Goal: Task Accomplishment & Management: Use online tool/utility

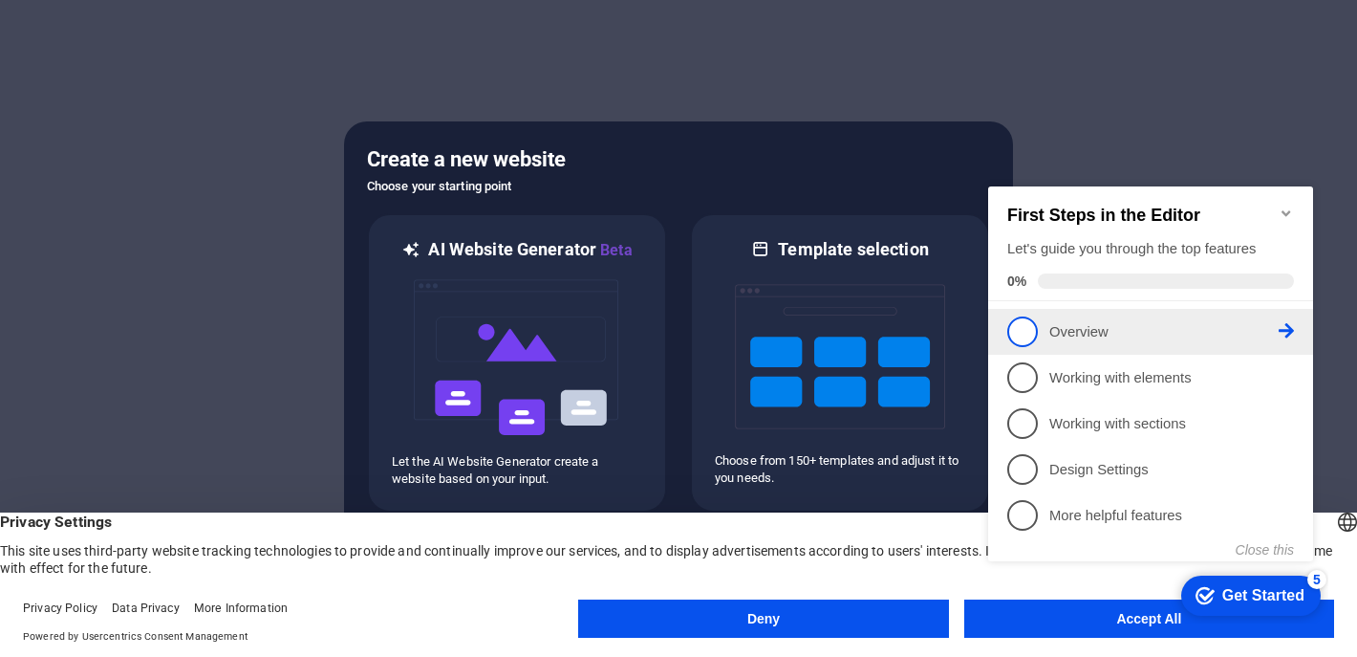
click at [1147, 337] on p "Overview - incomplete" at bounding box center [1163, 332] width 229 height 20
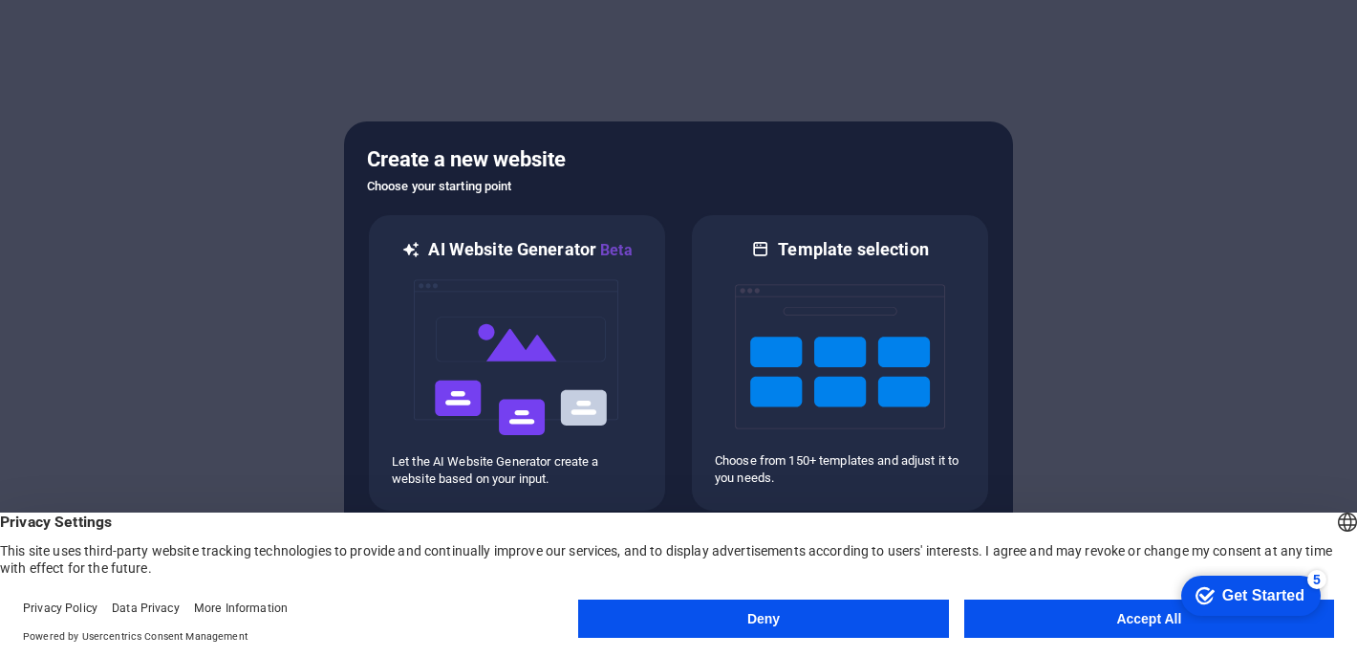
click at [1120, 611] on button "Accept All" at bounding box center [1149, 618] width 370 height 38
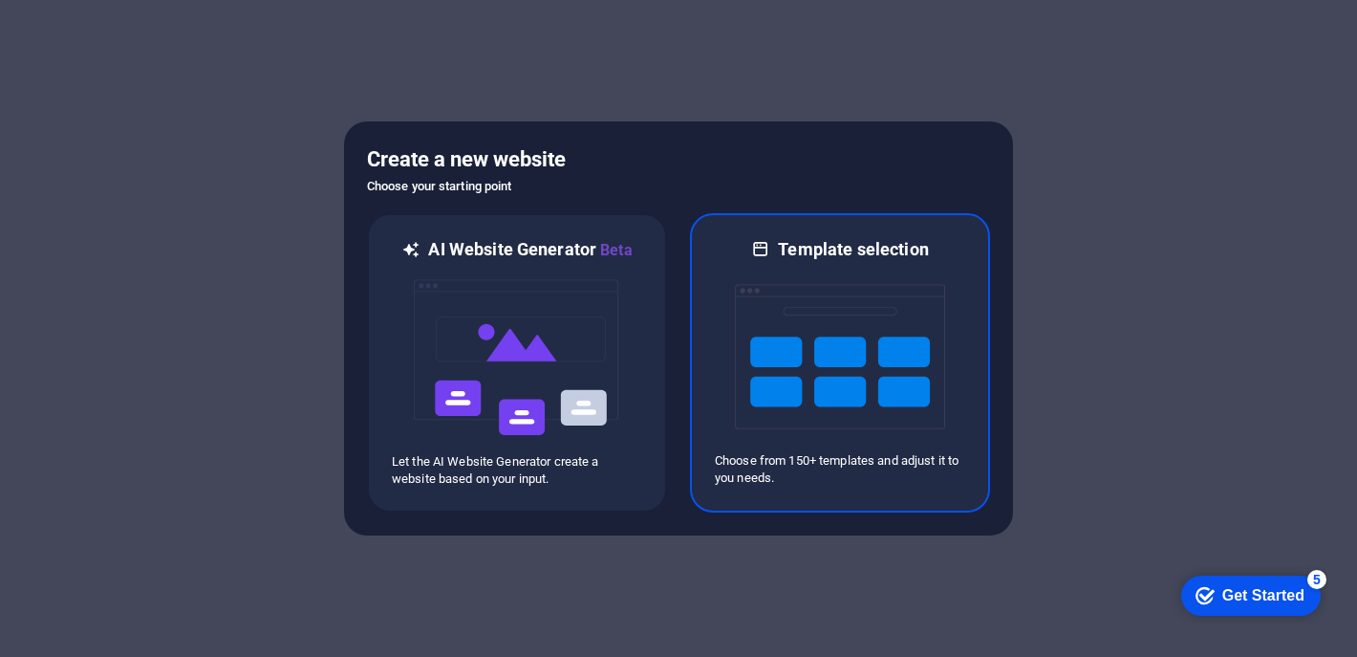
click at [950, 465] on p "Choose from 150+ templates and adjust it to you needs." at bounding box center [840, 469] width 250 height 34
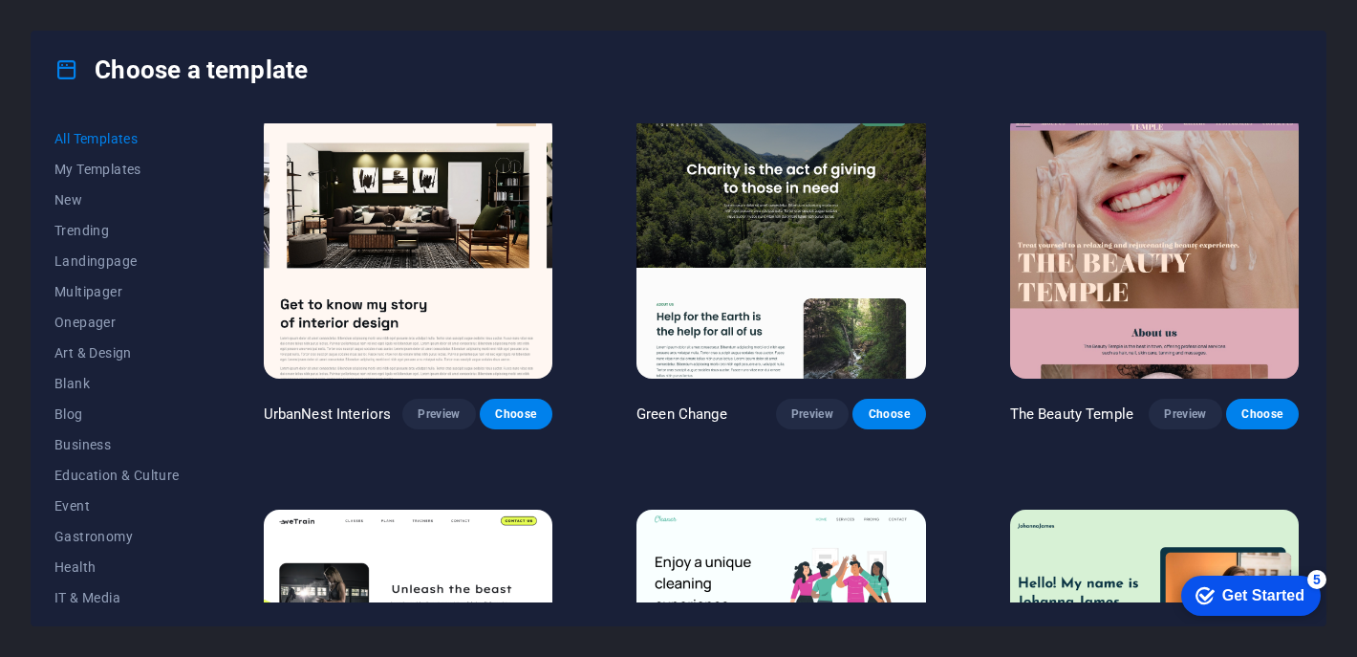
scroll to position [2089, 0]
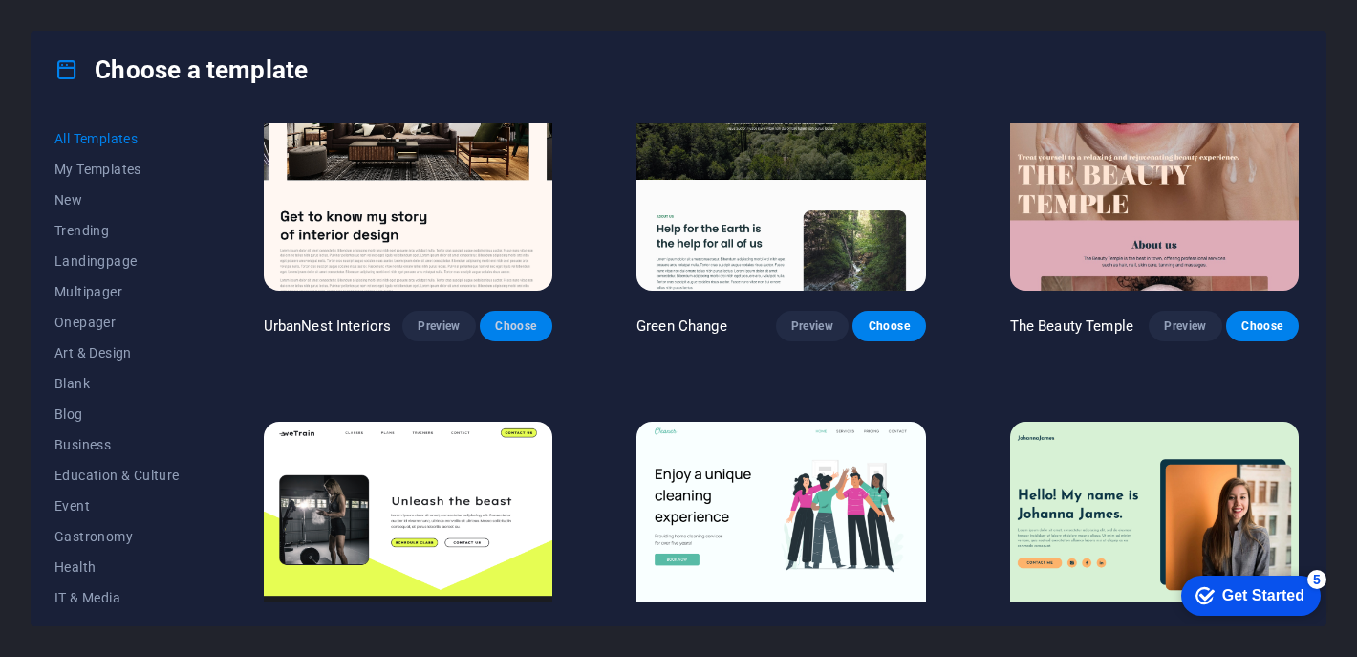
click at [518, 318] on span "Choose" at bounding box center [516, 325] width 42 height 15
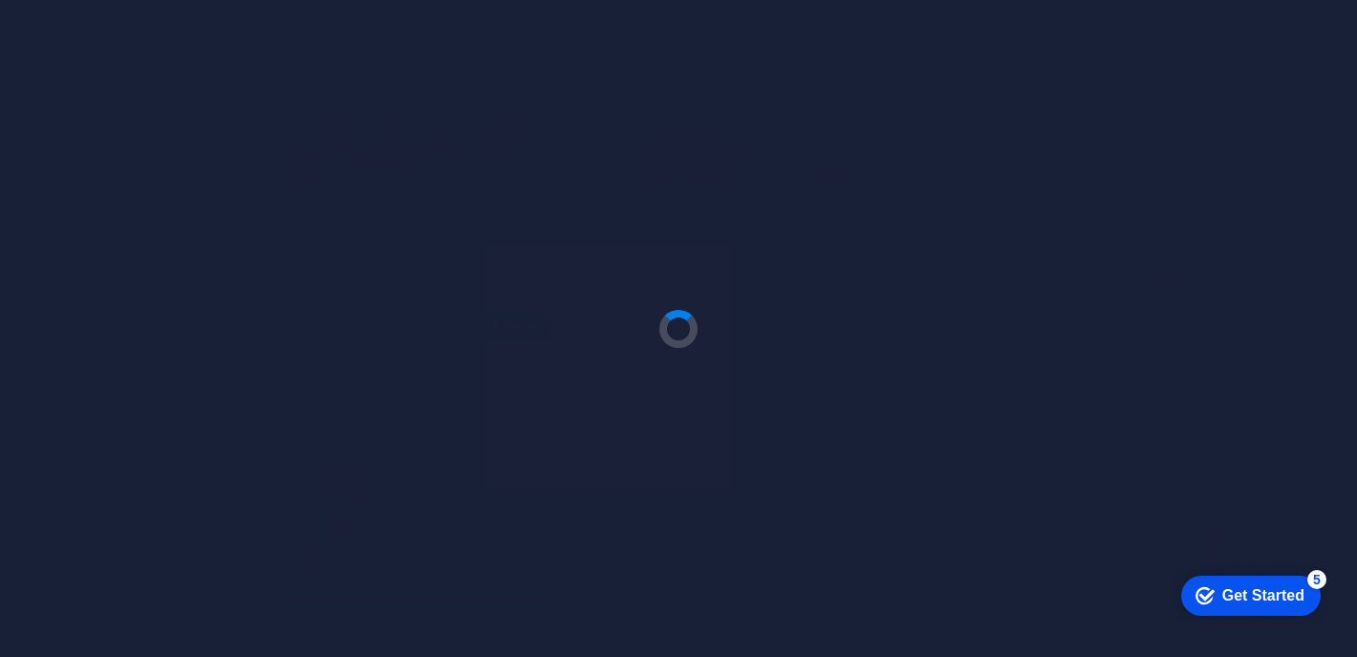
click at [525, 317] on div at bounding box center [678, 328] width 1357 height 657
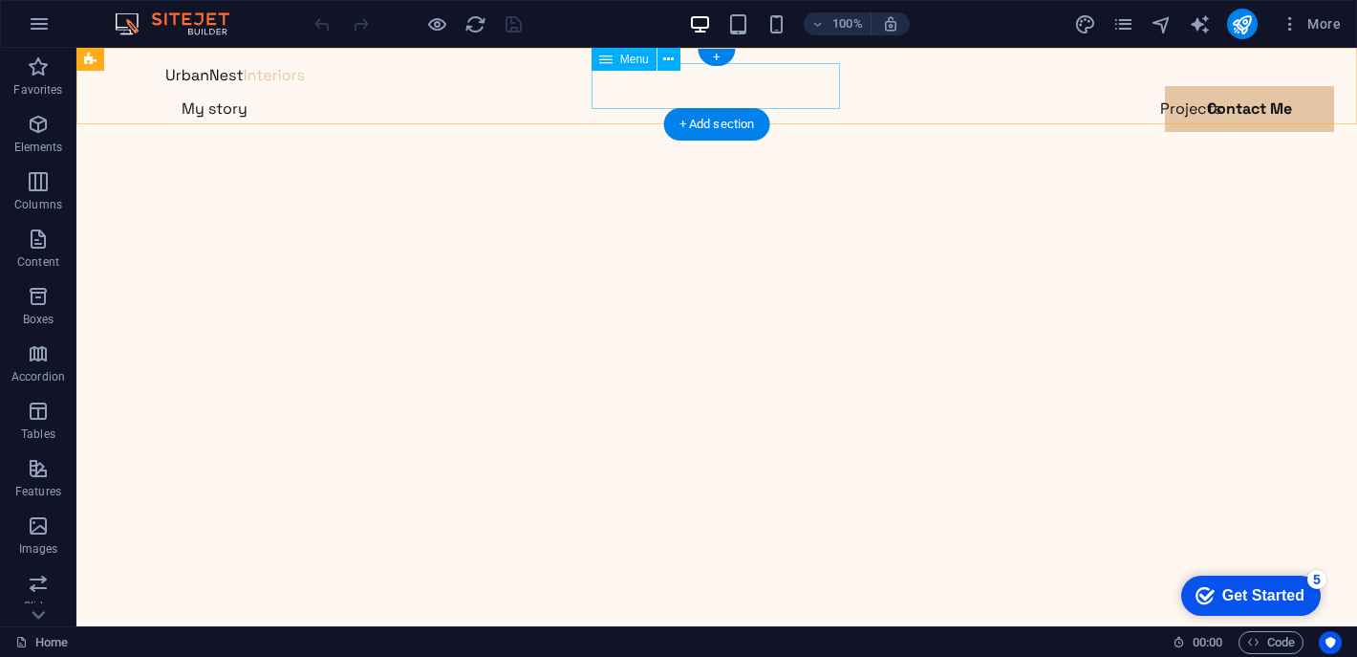
click at [788, 93] on nav "My story Projects Contact Me" at bounding box center [716, 109] width 1101 height 46
click at [771, 86] on nav "My story Projects Contact Me" at bounding box center [716, 109] width 1101 height 46
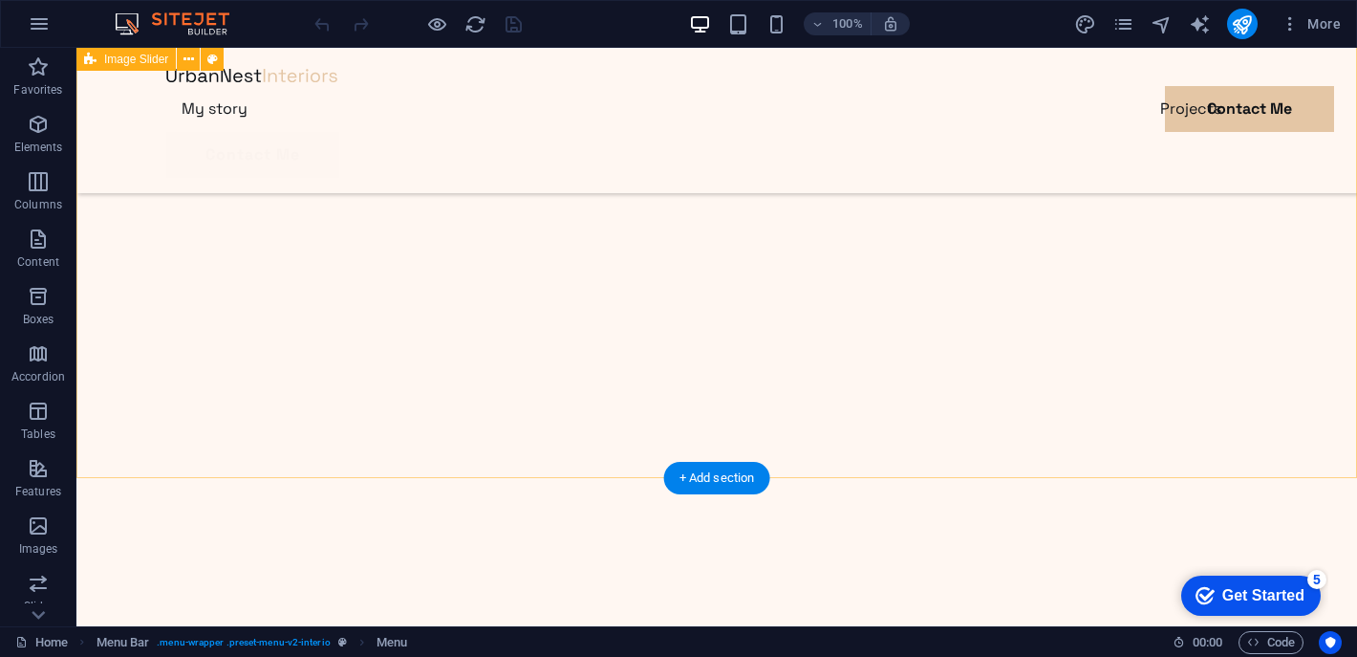
scroll to position [415, 0]
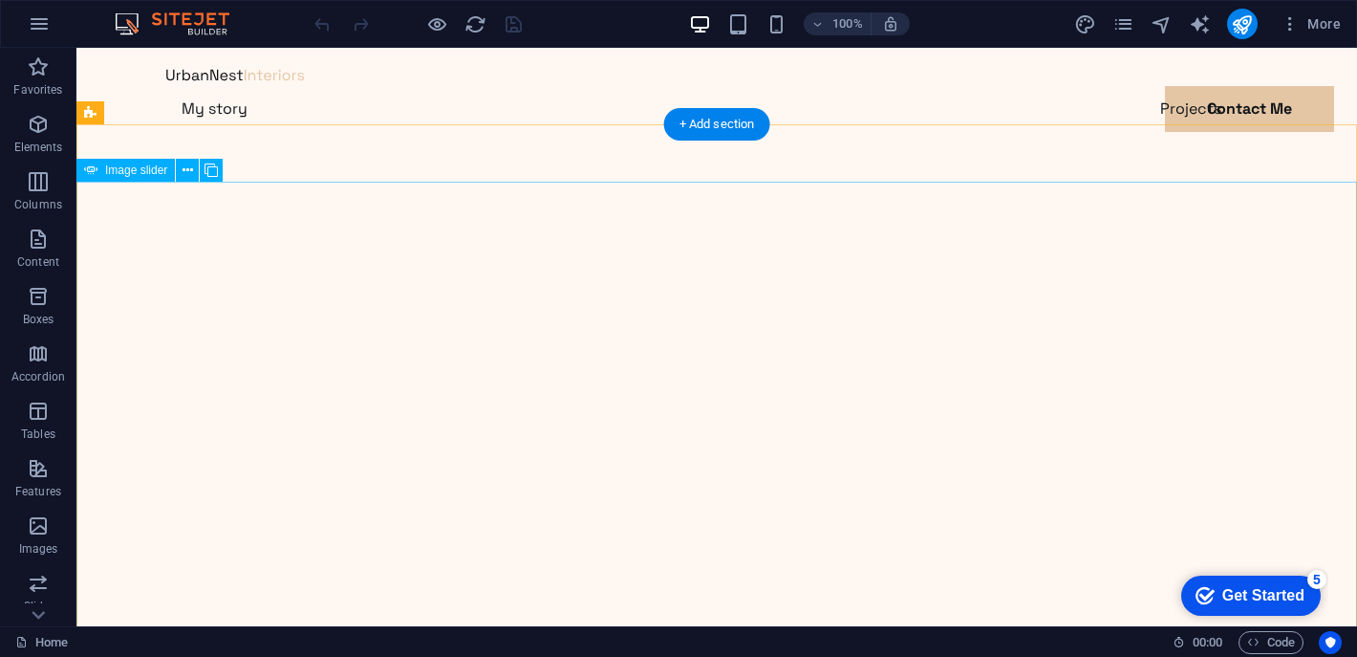
scroll to position [58, 0]
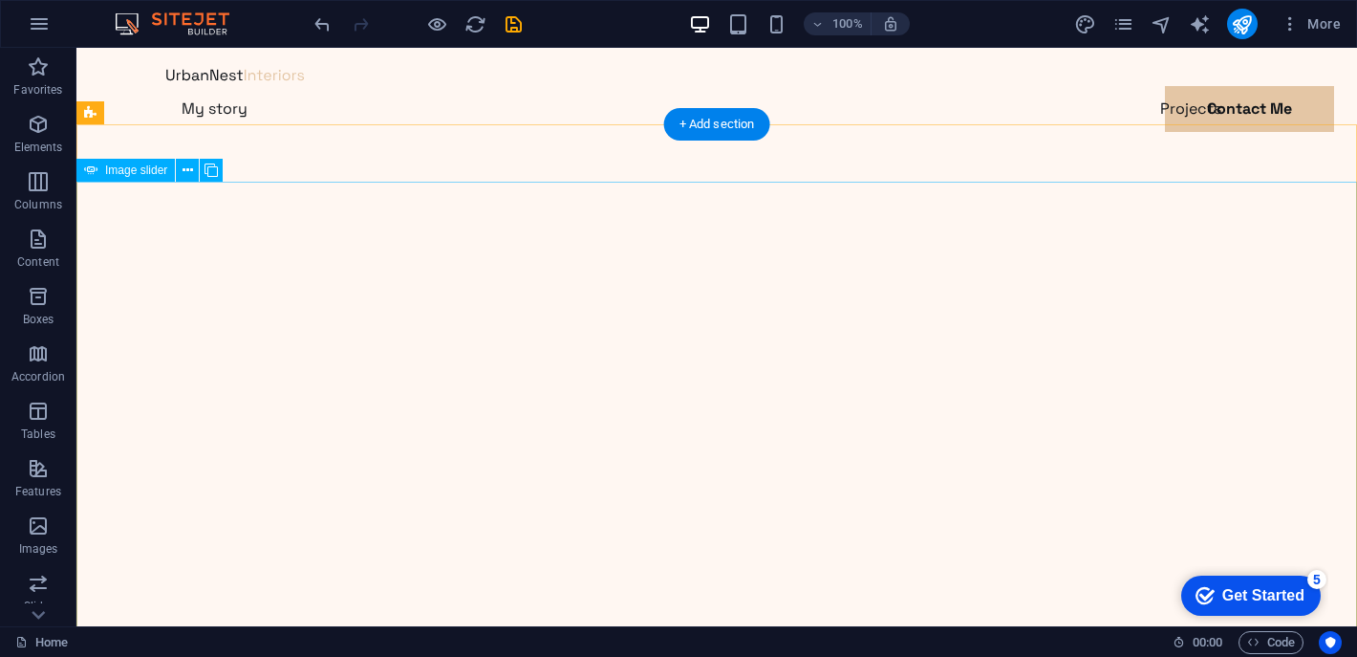
scroll to position [45, 0]
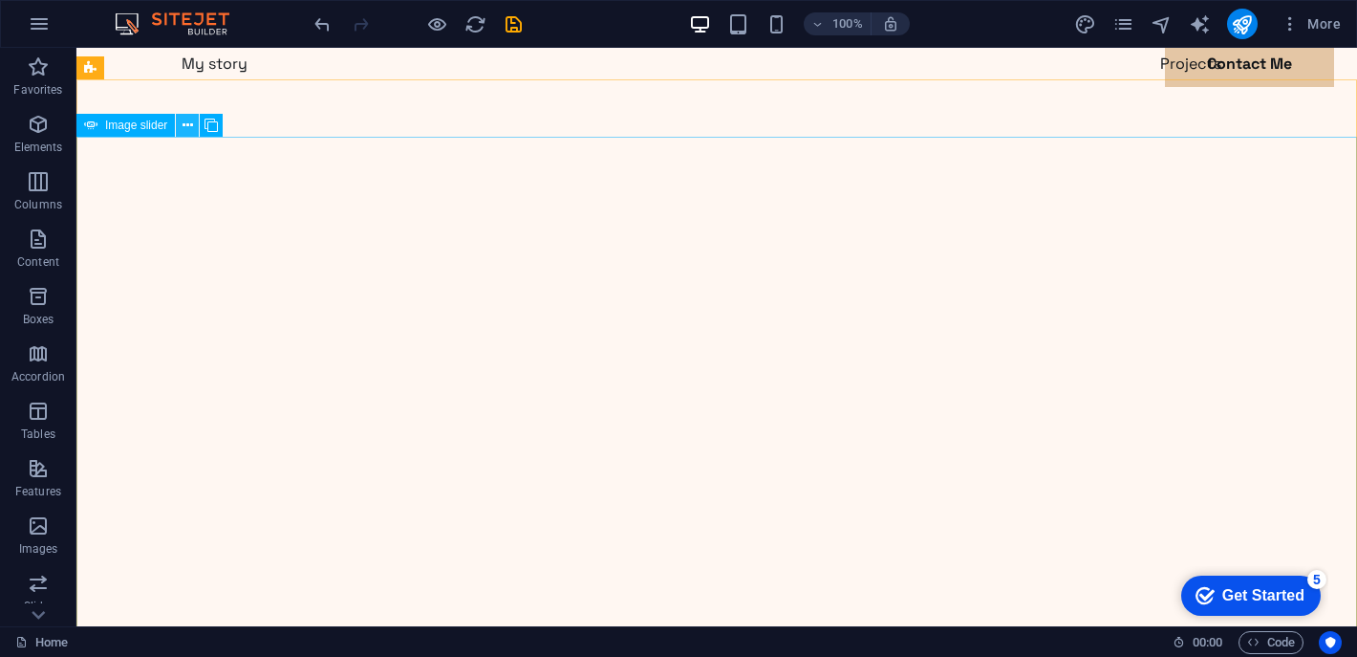
click at [0, 0] on icon at bounding box center [0, 0] width 0 height 0
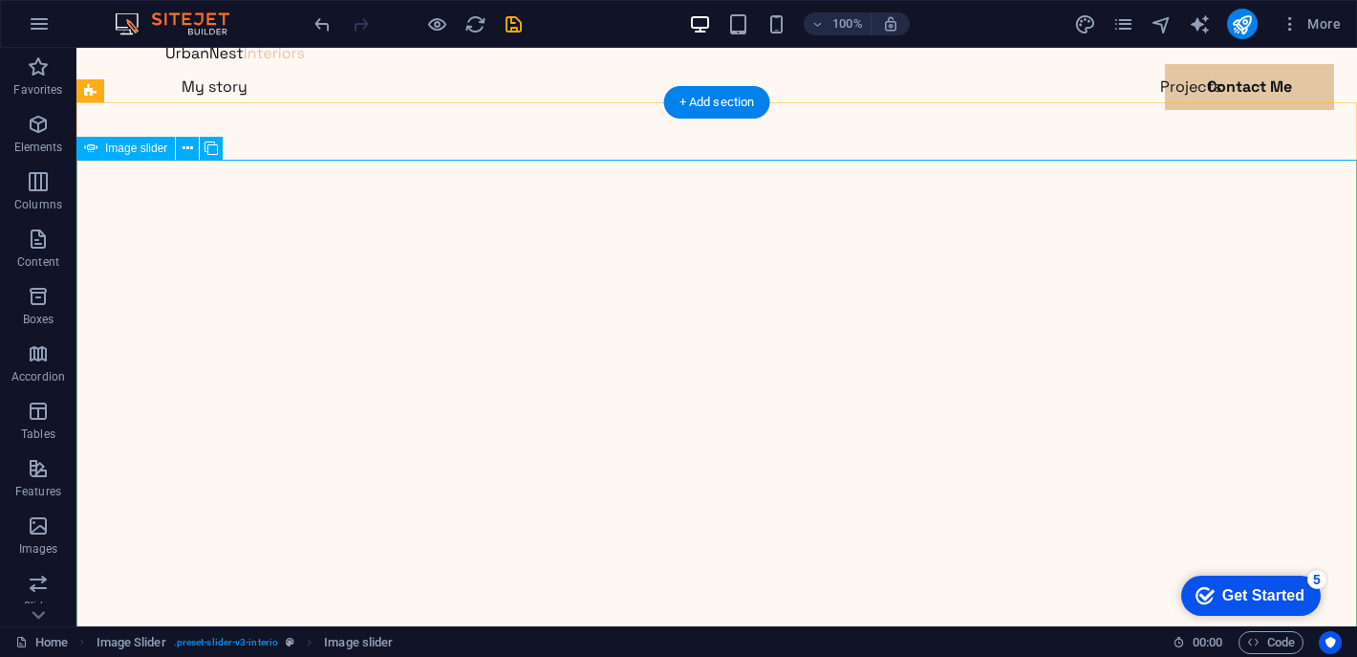
scroll to position [0, 0]
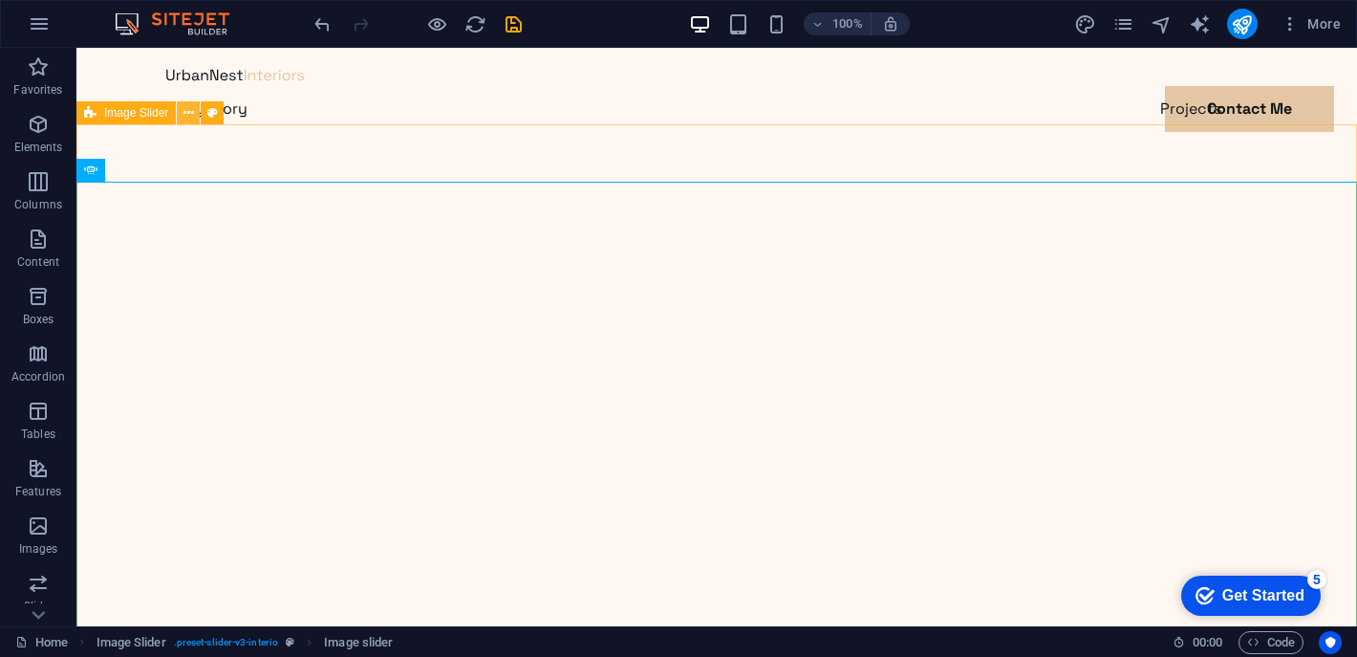
click at [191, 111] on icon at bounding box center [189, 113] width 11 height 20
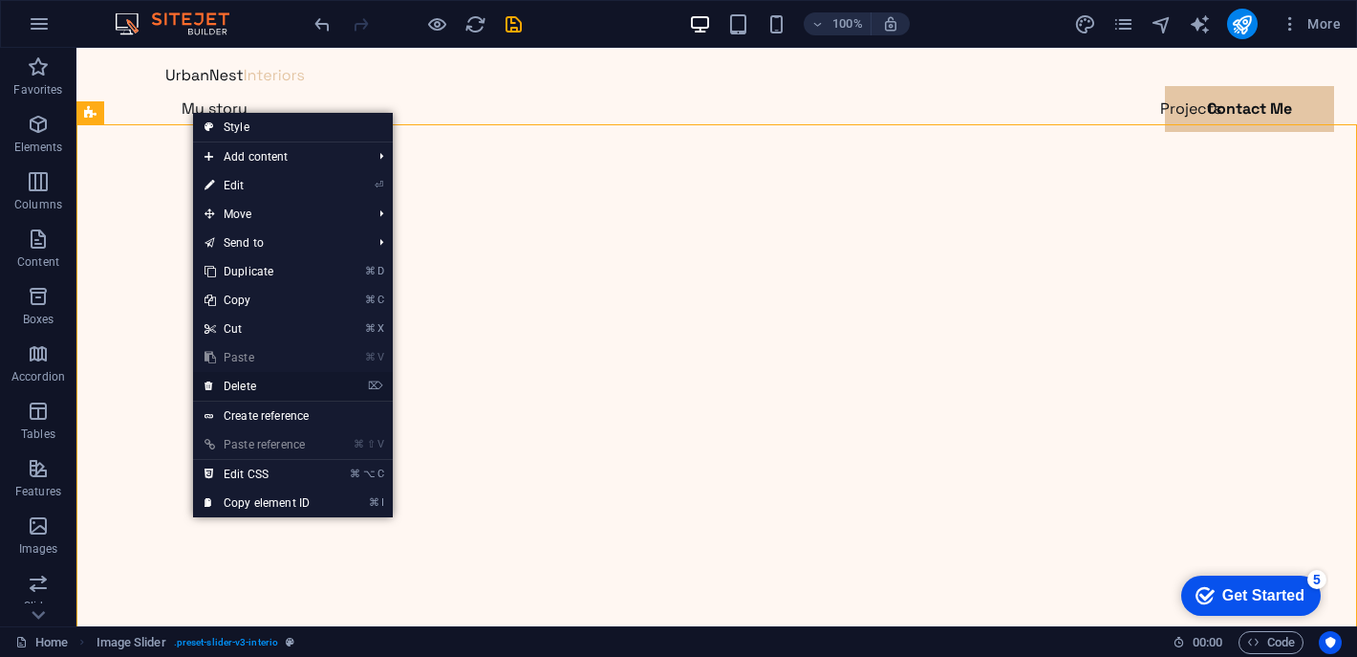
click at [267, 387] on link "⌦ Delete" at bounding box center [257, 386] width 128 height 29
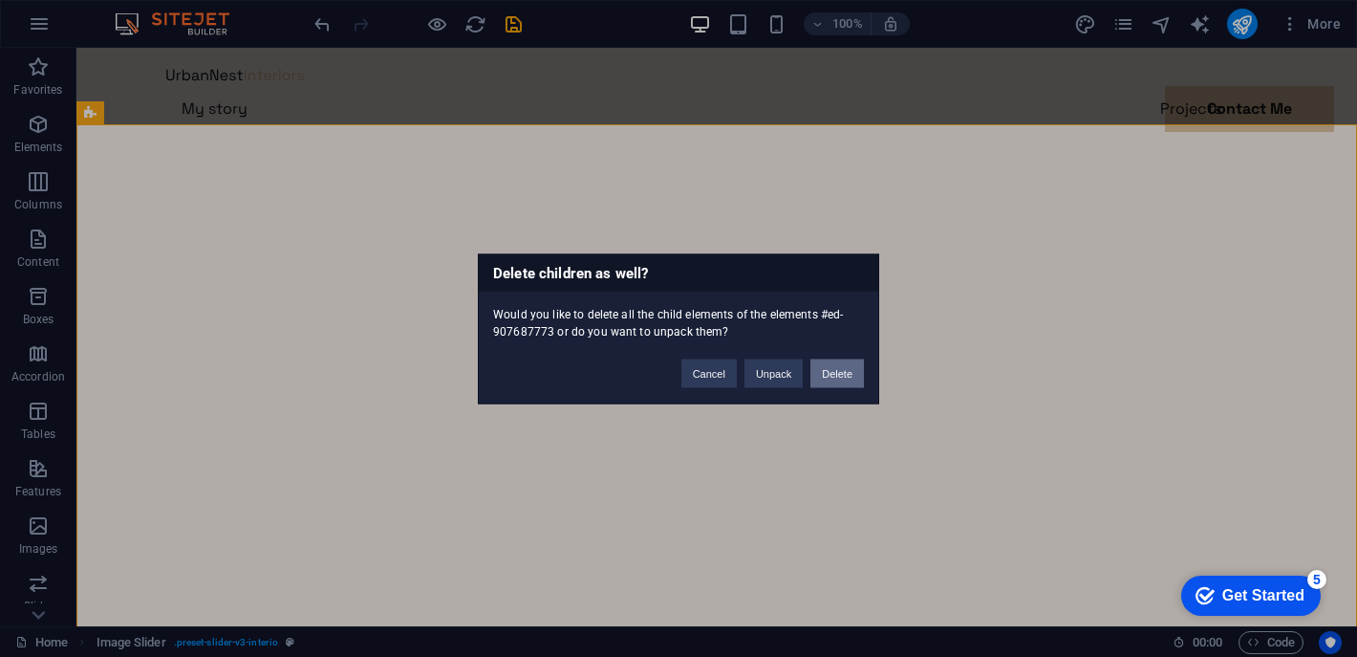
click at [828, 379] on button "Delete" at bounding box center [837, 372] width 54 height 29
